Goal: Obtain resource: Download file/media

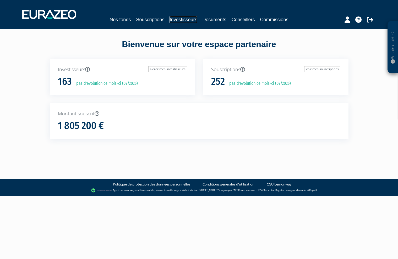
click at [180, 17] on link "Investisseurs" at bounding box center [182, 19] width 27 height 7
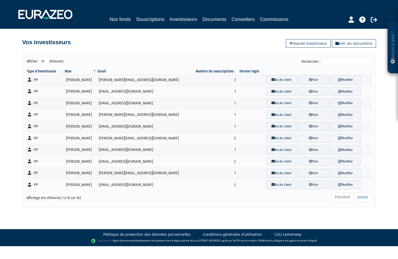
click at [341, 61] on input "Rechercher :" at bounding box center [347, 61] width 50 height 9
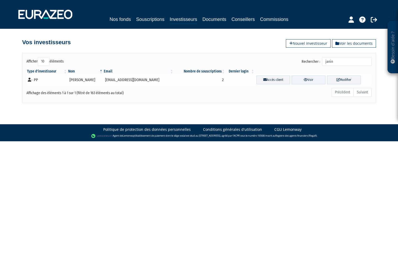
type input "janin"
click at [306, 80] on link "Voir" at bounding box center [308, 80] width 34 height 9
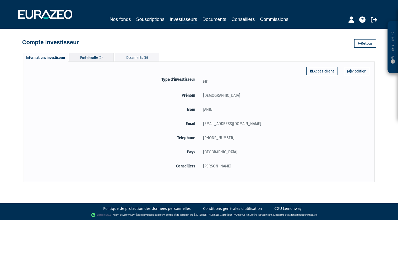
click at [98, 54] on div "Portefeuille (2)" at bounding box center [91, 57] width 45 height 9
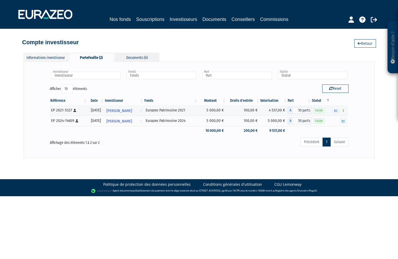
click at [132, 59] on div "Documents (6)" at bounding box center [137, 57] width 45 height 9
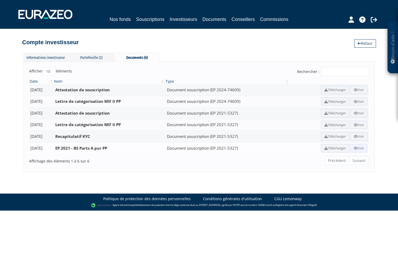
click at [361, 148] on link "Voir" at bounding box center [358, 148] width 17 height 9
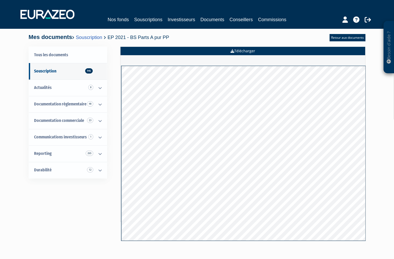
click at [252, 51] on link "Télécharger" at bounding box center [242, 51] width 245 height 8
